Goal: Find specific page/section: Find specific page/section

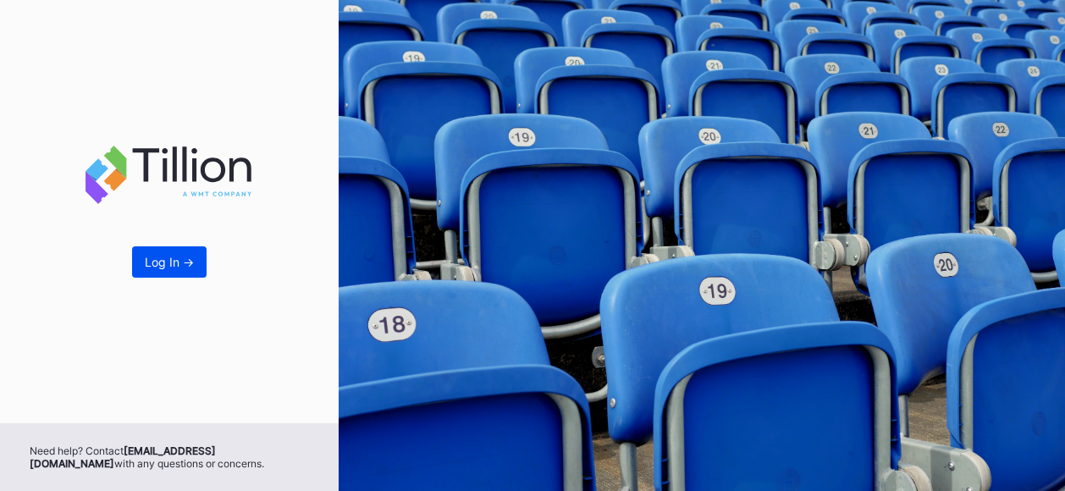
click at [156, 263] on div "Log In ->" at bounding box center [169, 262] width 49 height 14
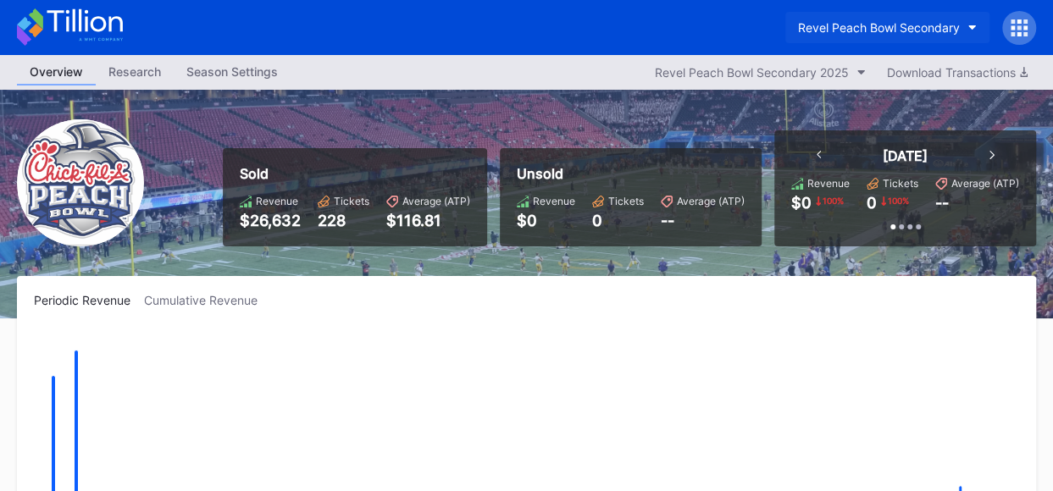
click at [976, 23] on button "Revel Peach Bowl Secondary" at bounding box center [887, 27] width 204 height 31
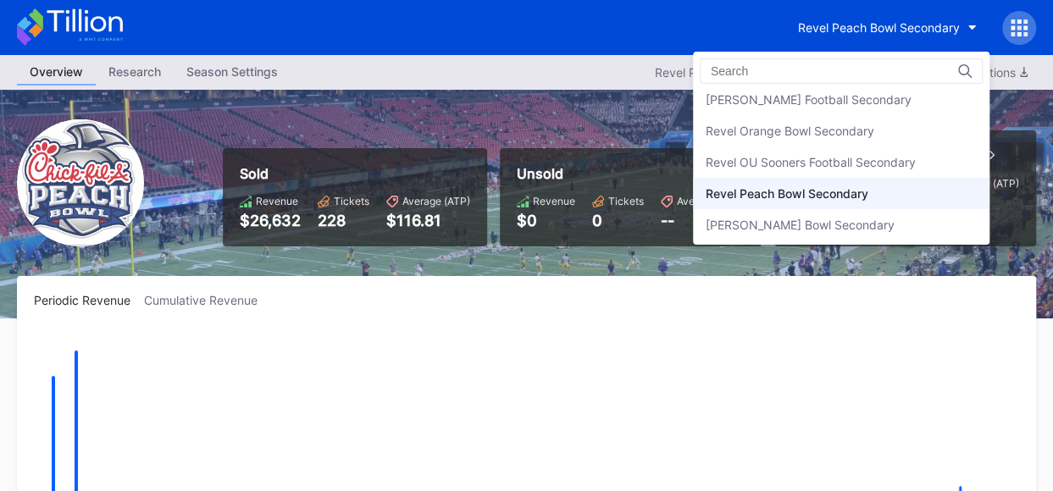
scroll to position [483, 0]
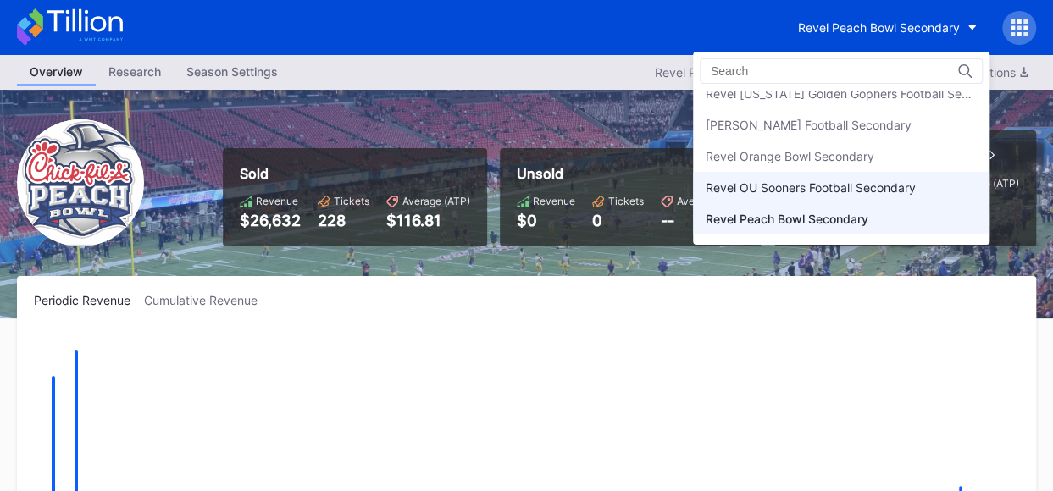
click at [863, 180] on div "Revel OU Sooners Football Secondary" at bounding box center [810, 187] width 210 height 14
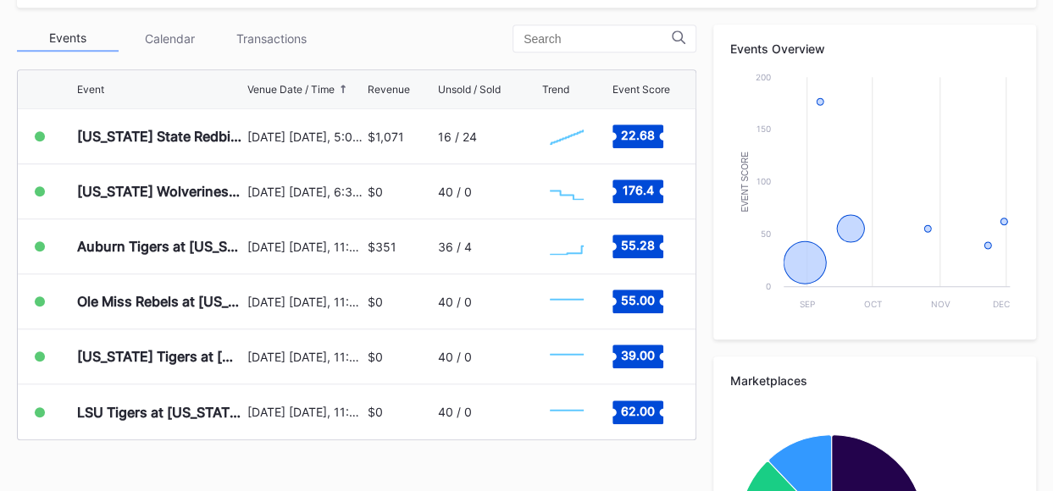
scroll to position [594, 0]
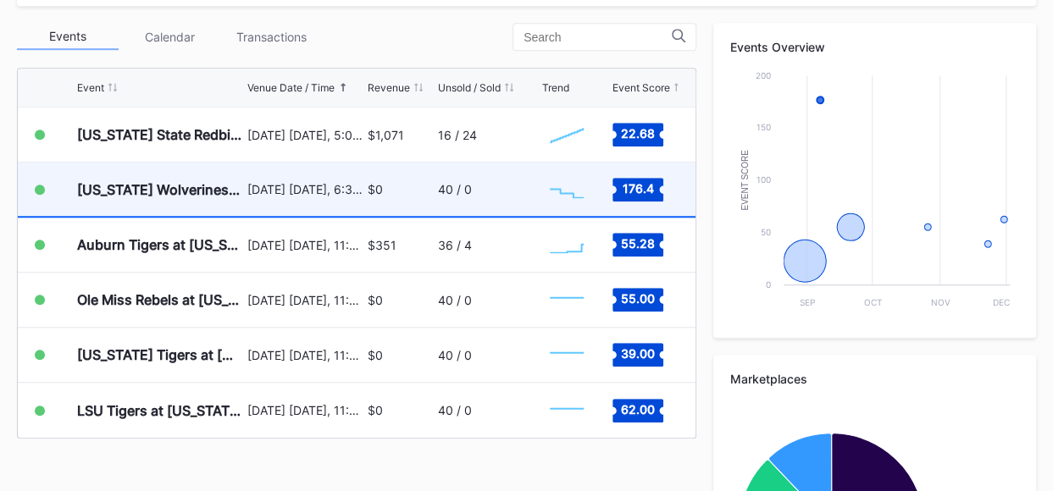
click at [415, 186] on div "$0" at bounding box center [401, 189] width 66 height 53
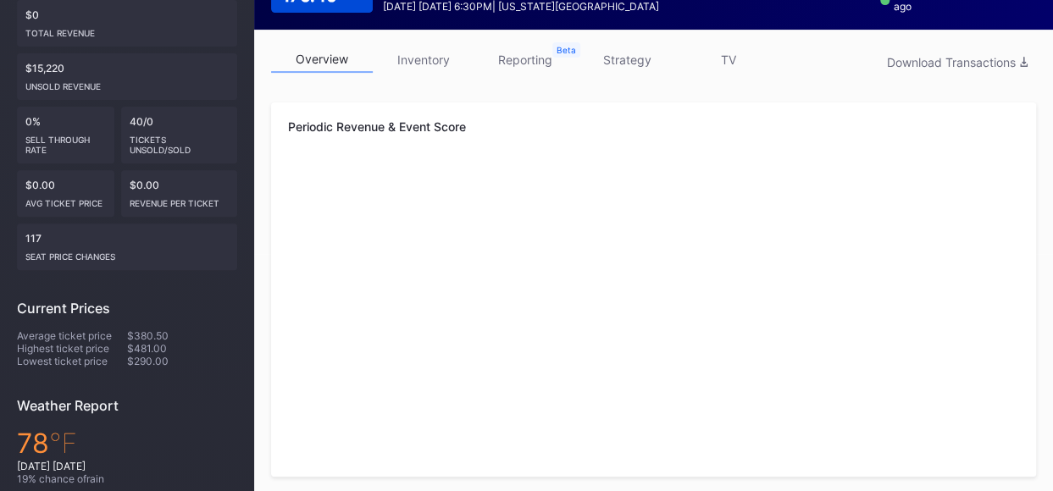
scroll to position [218, 0]
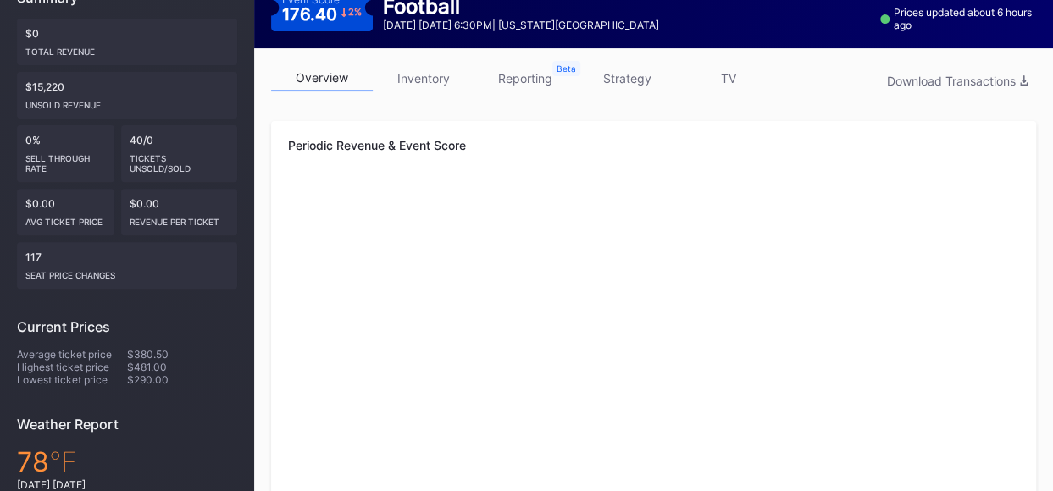
click at [410, 80] on link "inventory" at bounding box center [424, 78] width 102 height 26
